Goal: Submit feedback/report problem

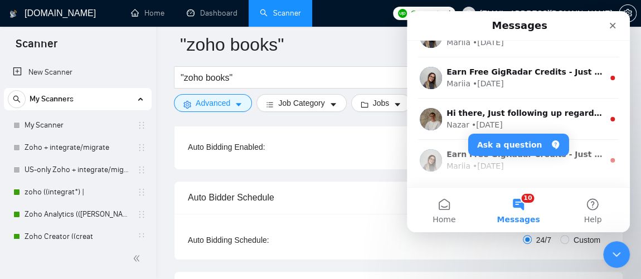
scroll to position [116, 0]
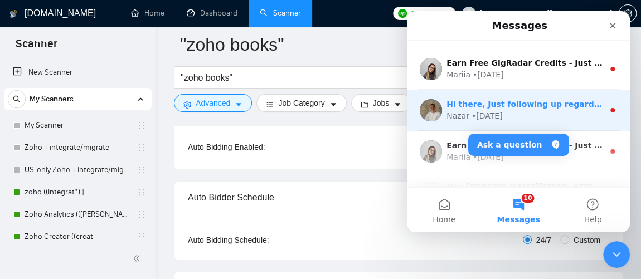
click at [440, 100] on div "Intercom messenger" at bounding box center [431, 110] width 22 height 22
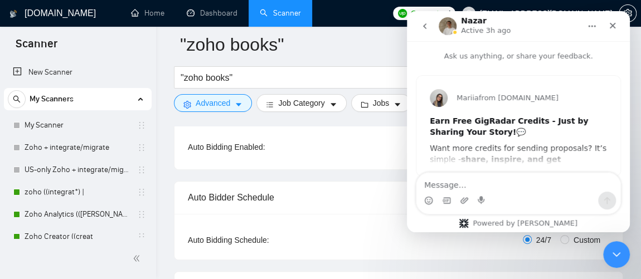
scroll to position [33, 0]
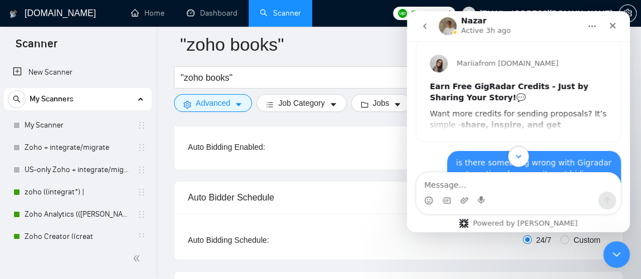
click at [517, 154] on icon "Scroll to bottom" at bounding box center [518, 157] width 10 height 10
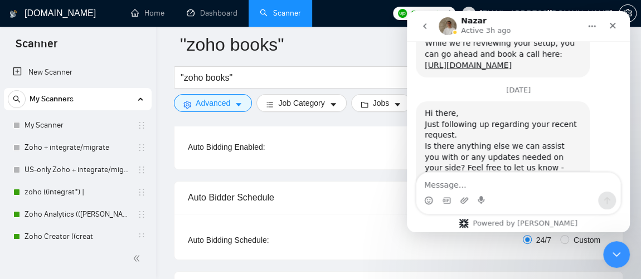
scroll to position [902, 0]
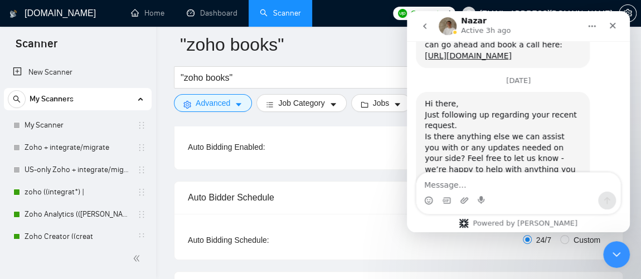
click at [488, 193] on div "Intercom messenger" at bounding box center [518, 201] width 204 height 18
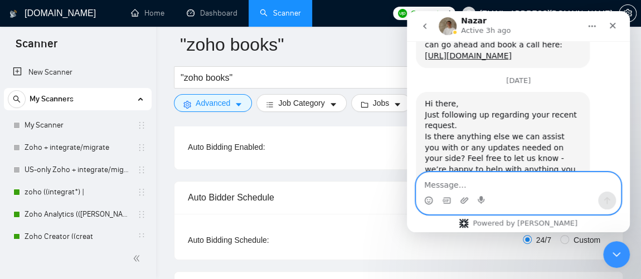
click at [447, 187] on textarea "Message…" at bounding box center [518, 182] width 204 height 19
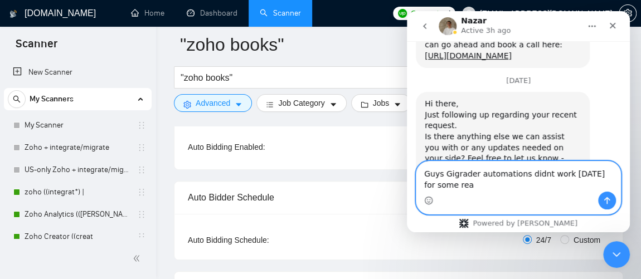
scroll to position [913, 0]
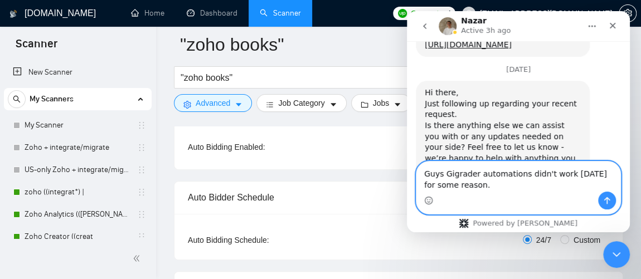
click at [456, 178] on textarea "Guys Gigrader automations didn't work today for some reason." at bounding box center [518, 177] width 204 height 30
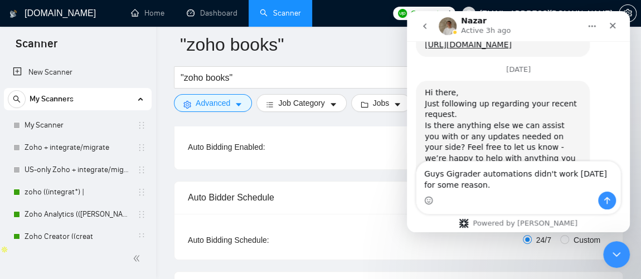
click at [479, 194] on div "Intercom messenger" at bounding box center [518, 201] width 204 height 18
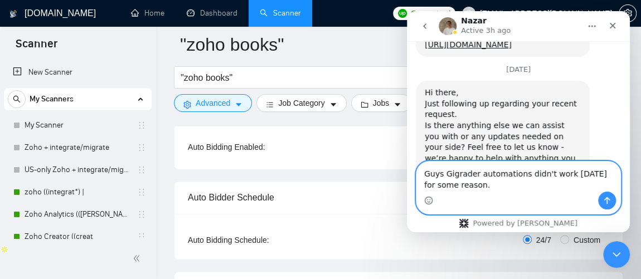
click at [443, 174] on textarea "Guys Gigrader automations didn't work today for some reason." at bounding box center [518, 177] width 204 height 30
type textarea "Guys, Gigrader automations didn't work today for some reason."
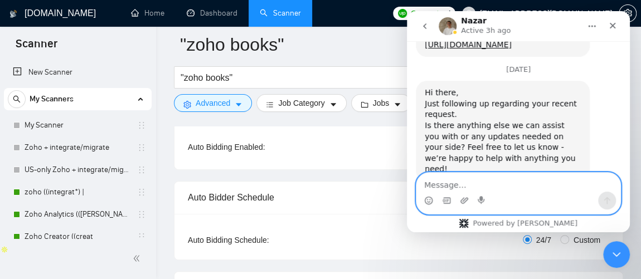
scroll to position [961, 0]
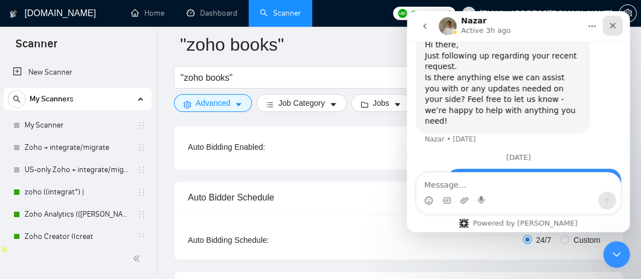
click at [614, 27] on icon "Close" at bounding box center [613, 26] width 6 height 6
